Goal: Task Accomplishment & Management: Manage account settings

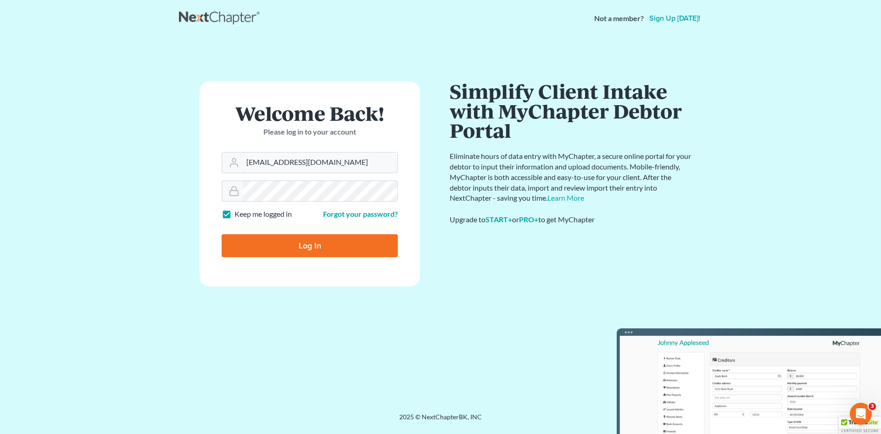
drag, startPoint x: 321, startPoint y: 163, endPoint x: 110, endPoint y: 164, distance: 211.6
click at [111, 164] on main "Welcome Back! Please log in to your account Email Address bkeck@kecklegal.com P…" at bounding box center [440, 213] width 881 height 353
click at [155, 193] on main "Welcome Back! Please log in to your account Email Address cclemons@kecklegal.co…" at bounding box center [440, 213] width 881 height 353
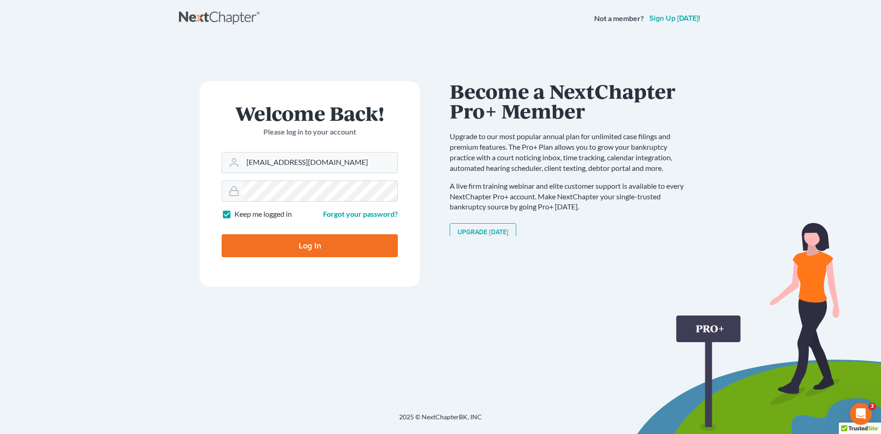
click at [556, 243] on div "Become a NextChapter Pro+ Member Upgrade to our most popular annual plan for un…" at bounding box center [571, 166] width 243 height 171
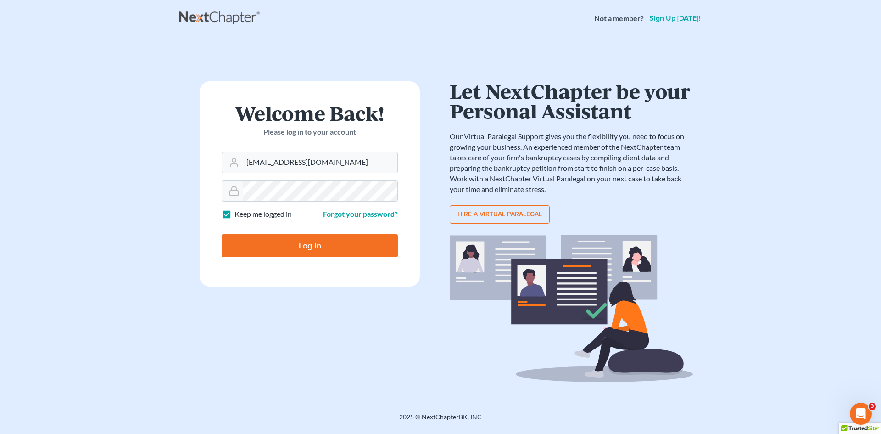
click at [46, 177] on main "Welcome Back! Please log in to your account Email Address cclemons@kecklegal.co…" at bounding box center [440, 213] width 881 height 353
click at [628, 21] on strong "Not a member?" at bounding box center [620, 18] width 50 height 11
drag, startPoint x: 347, startPoint y: 170, endPoint x: 93, endPoint y: 151, distance: 254.5
click at [94, 151] on main "Welcome Back! Please log in to your account Email Address cclemons@kecklegal.co…" at bounding box center [440, 213] width 881 height 353
type input "bkeck@kecklegal.com"
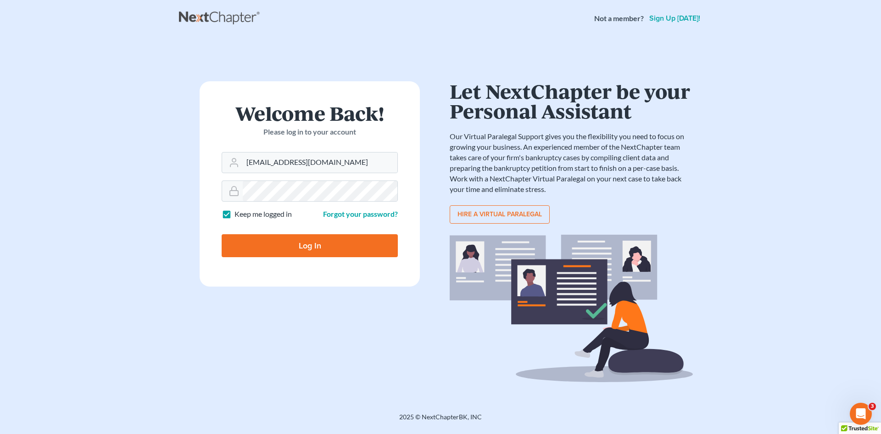
click at [308, 246] on input "Log In" at bounding box center [310, 245] width 176 height 23
type input "Thinking..."
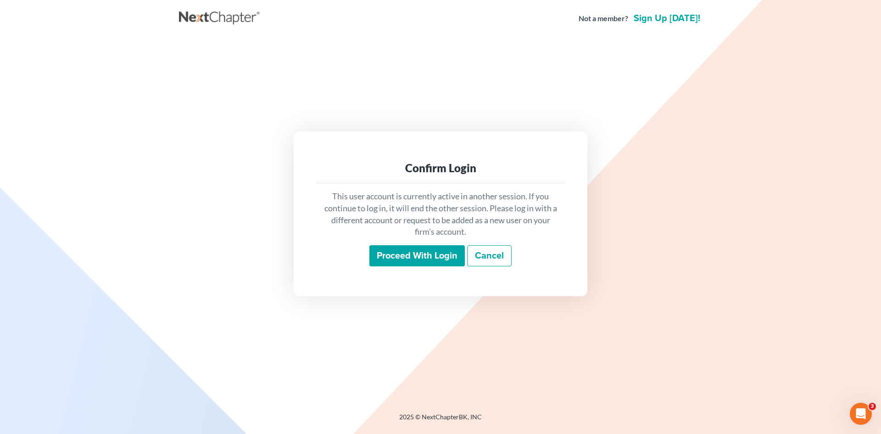
click at [486, 245] on link "Cancel" at bounding box center [489, 255] width 45 height 21
